Goal: Find specific page/section: Find specific page/section

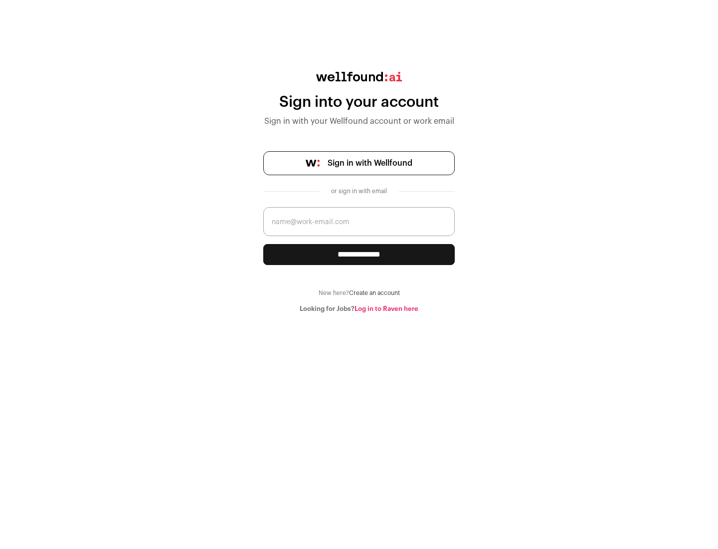
click at [370, 163] on span "Sign in with Wellfound" at bounding box center [370, 163] width 85 height 12
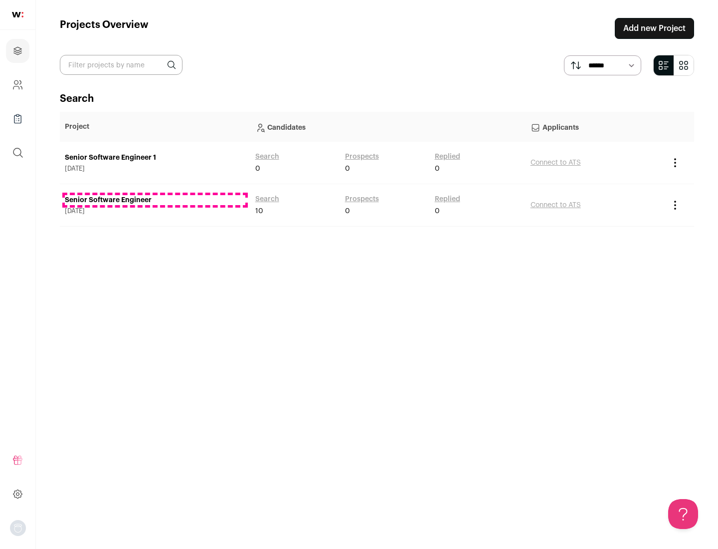
click at [155, 200] on link "Senior Software Engineer" at bounding box center [155, 200] width 181 height 10
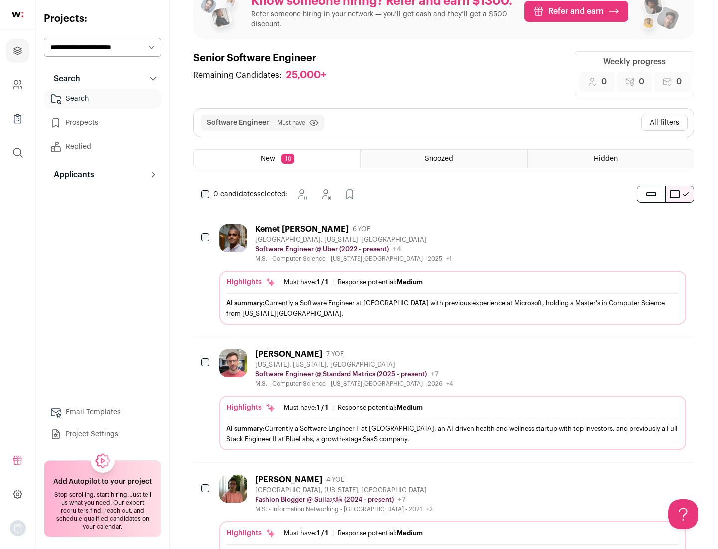
click at [444, 274] on div "Highlights Must have: 1 / 1 How many must haves have been fulfilled? | Response…" at bounding box center [452, 297] width 467 height 54
